Goal: Transaction & Acquisition: Obtain resource

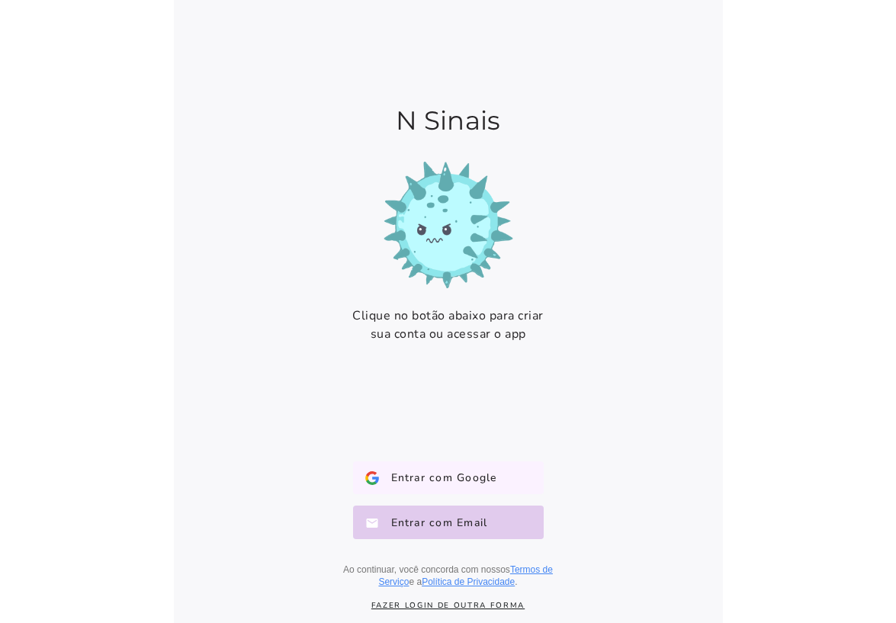
click at [459, 481] on span "Entrar com Google" at bounding box center [438, 478] width 118 height 15
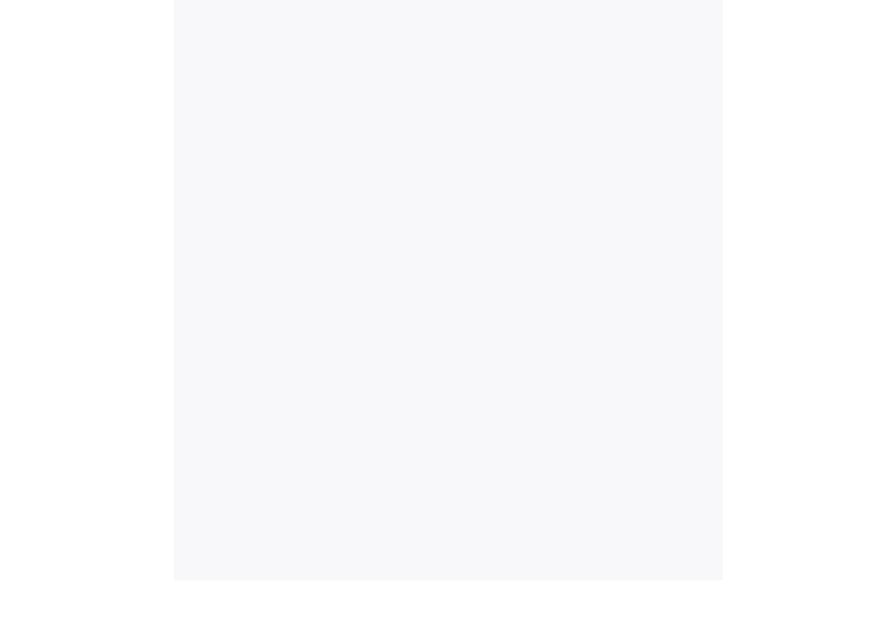
click at [442, 220] on patient-home-page at bounding box center [448, 290] width 549 height 580
click at [339, 263] on patient-home-page at bounding box center [448, 290] width 549 height 580
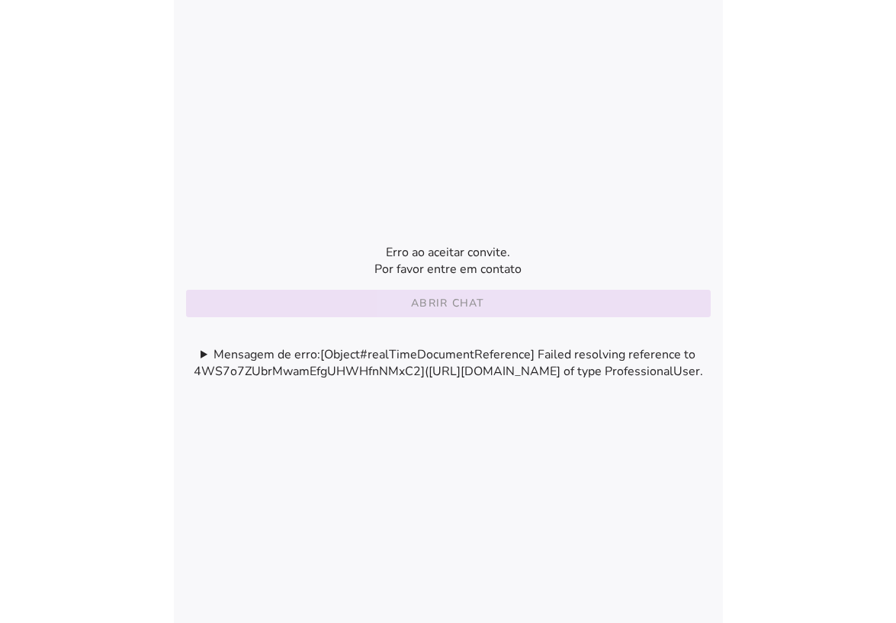
click at [0, 0] on slot "Abrir chat" at bounding box center [0, 0] width 0 height 0
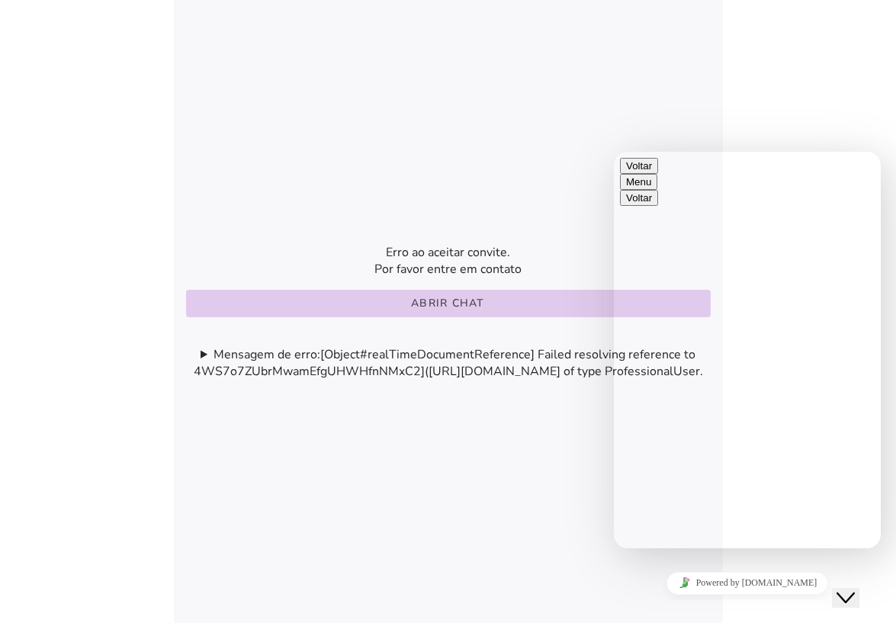
click at [723, 603] on textarea "**********" at bounding box center [679, 609] width 118 height 12
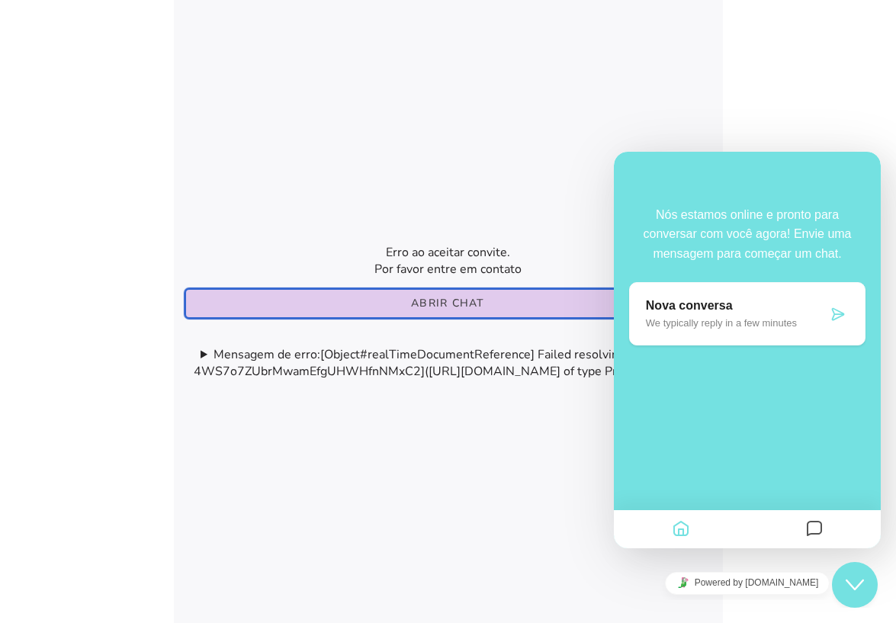
click at [579, 143] on referral-envelope-page at bounding box center [448, 311] width 549 height 623
